Goal: Transaction & Acquisition: Purchase product/service

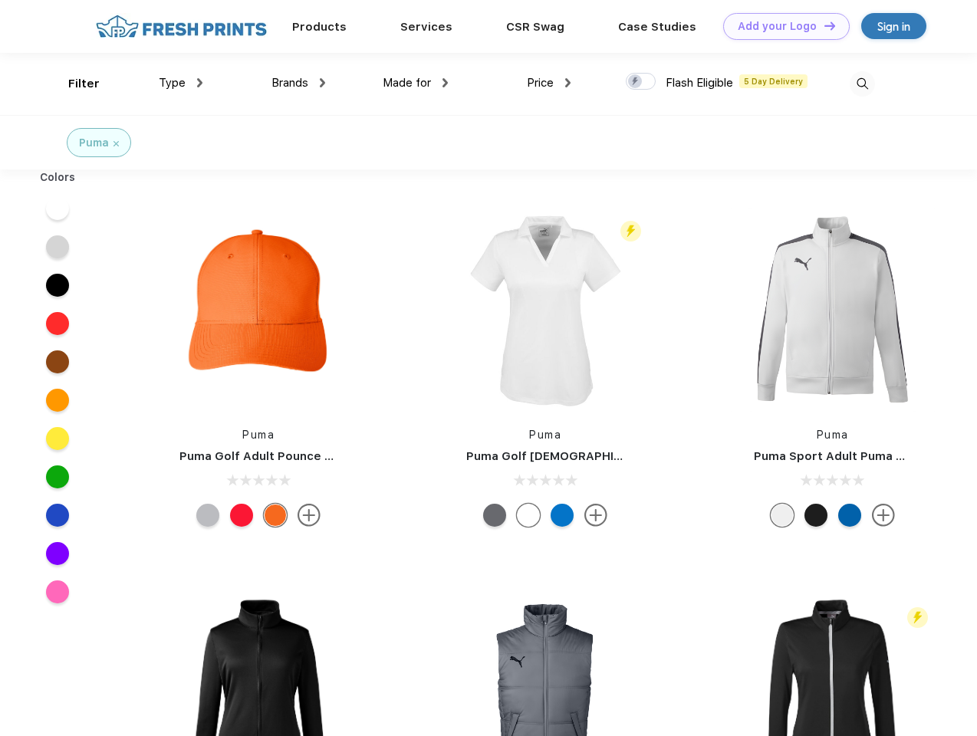
click at [780, 26] on link "Add your Logo Design Tool" at bounding box center [786, 26] width 126 height 27
click at [0, 0] on div "Design Tool" at bounding box center [0, 0] width 0 height 0
click at [823, 25] on link "Add your Logo Design Tool" at bounding box center [786, 26] width 126 height 27
click at [74, 84] on div "Filter" at bounding box center [83, 84] width 31 height 18
click at [181, 83] on span "Type" at bounding box center [172, 83] width 27 height 14
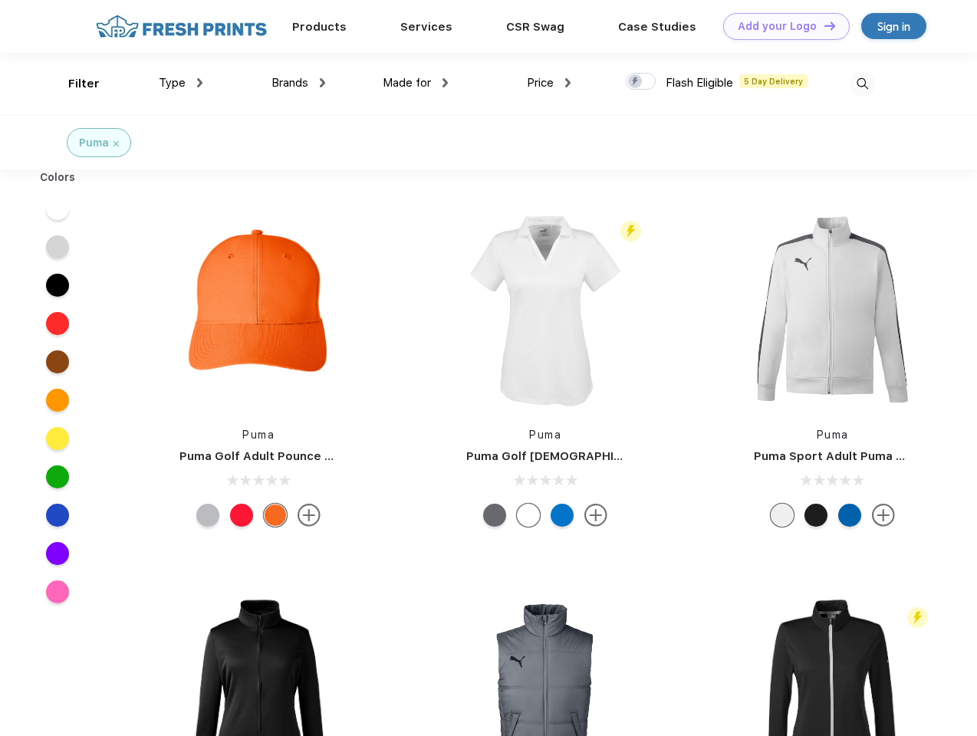
click at [298, 83] on span "Brands" at bounding box center [289, 83] width 37 height 14
click at [416, 83] on span "Made for" at bounding box center [407, 83] width 48 height 14
click at [549, 83] on span "Price" at bounding box center [540, 83] width 27 height 14
click at [641, 82] on div at bounding box center [641, 81] width 30 height 17
click at [636, 82] on input "checkbox" at bounding box center [631, 77] width 10 height 10
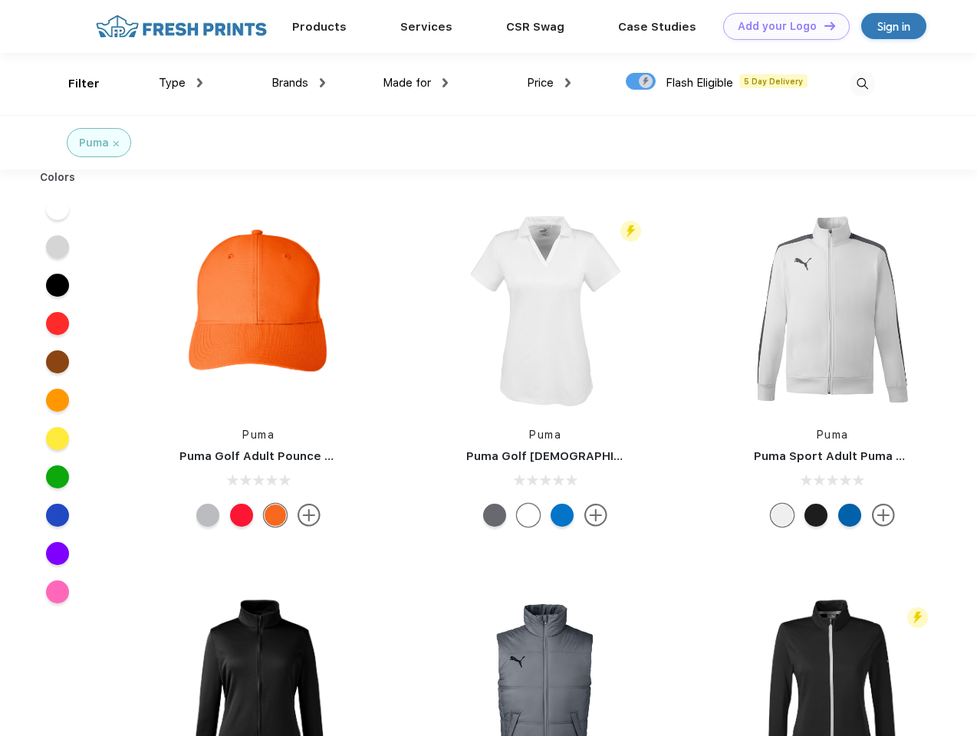
click at [862, 84] on img at bounding box center [861, 83] width 25 height 25
